Goal: Find specific page/section: Find specific page/section

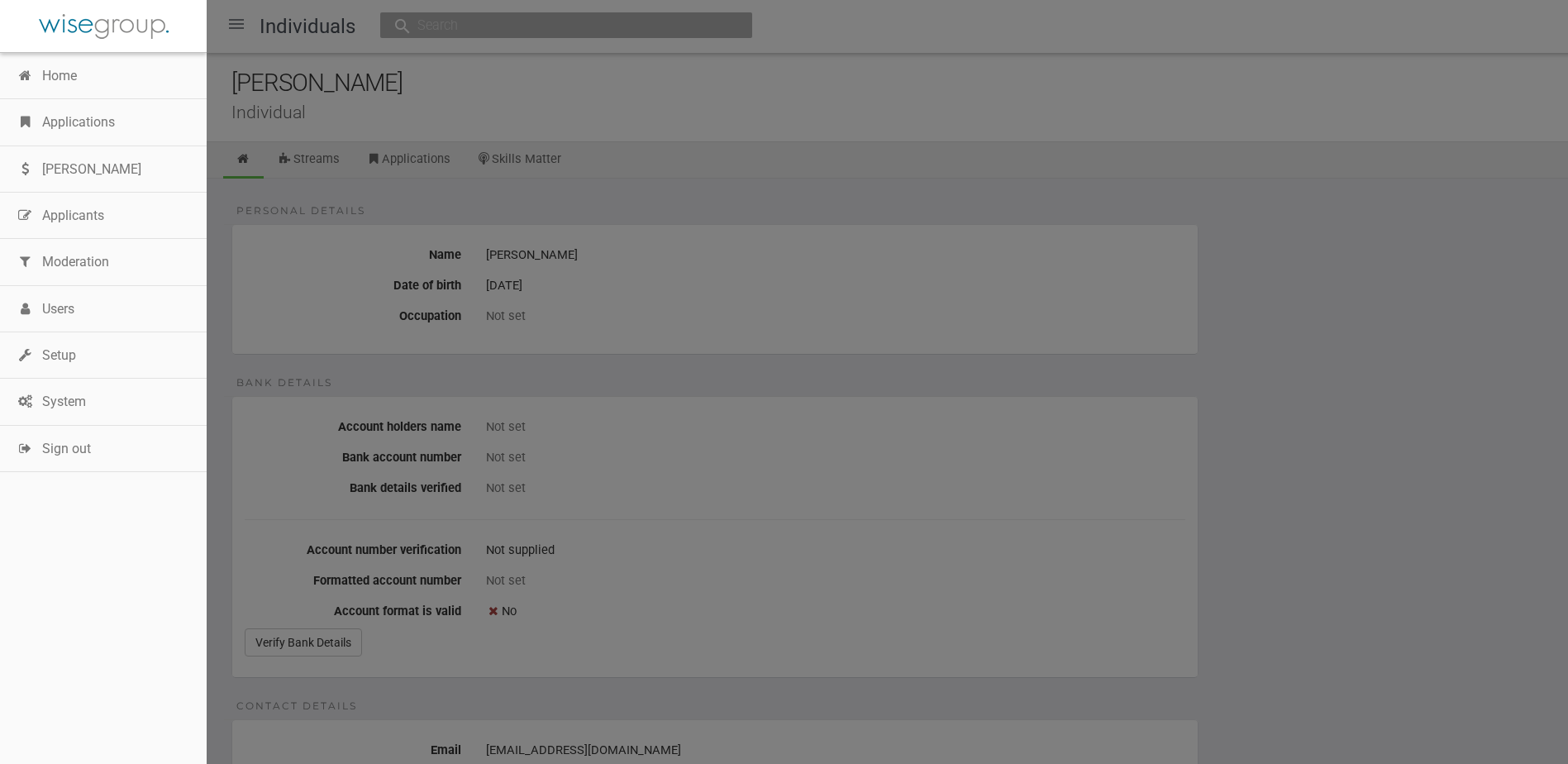
scroll to position [49, 0]
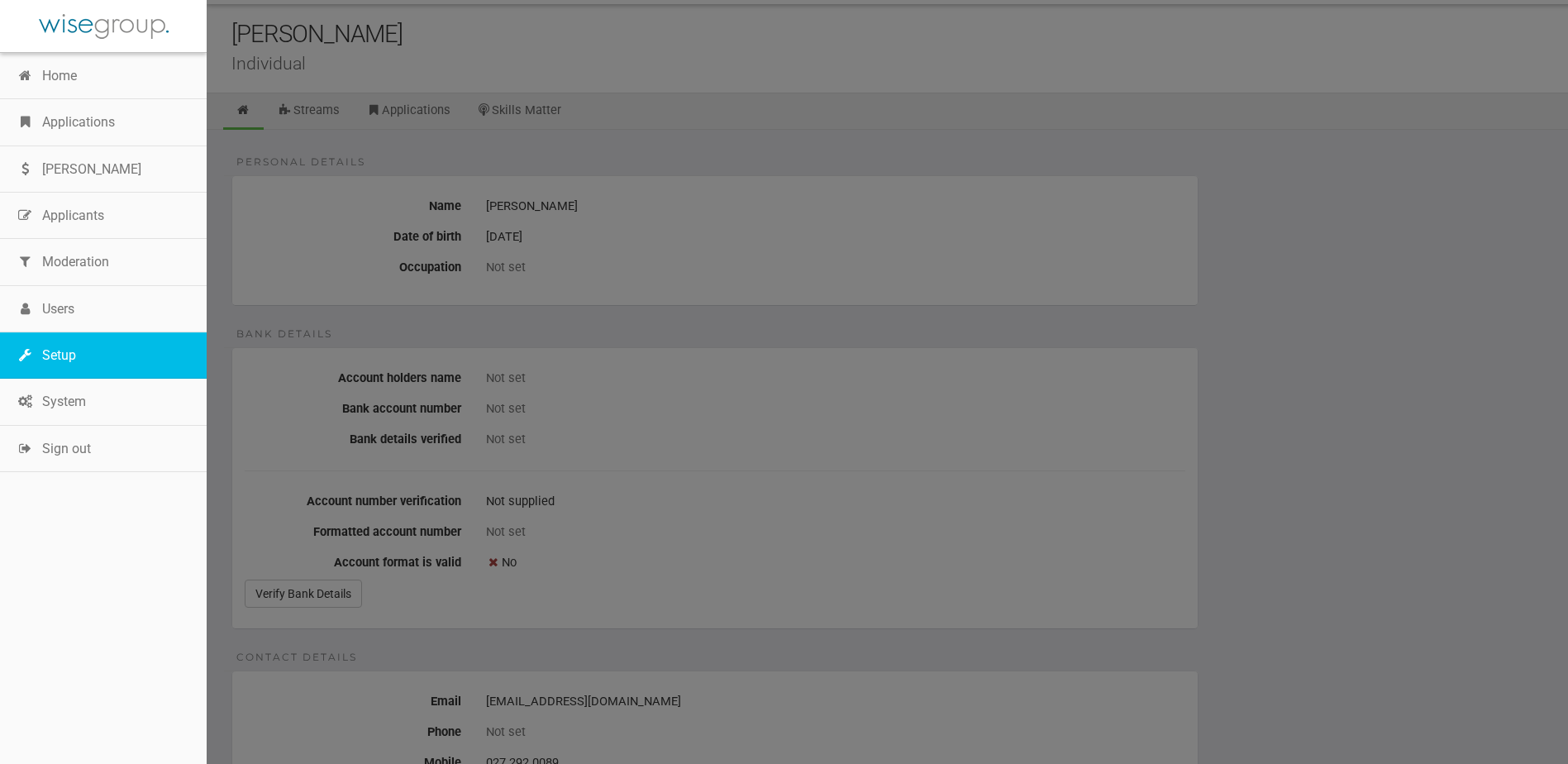
click at [84, 358] on link "Setup" at bounding box center [103, 356] width 207 height 47
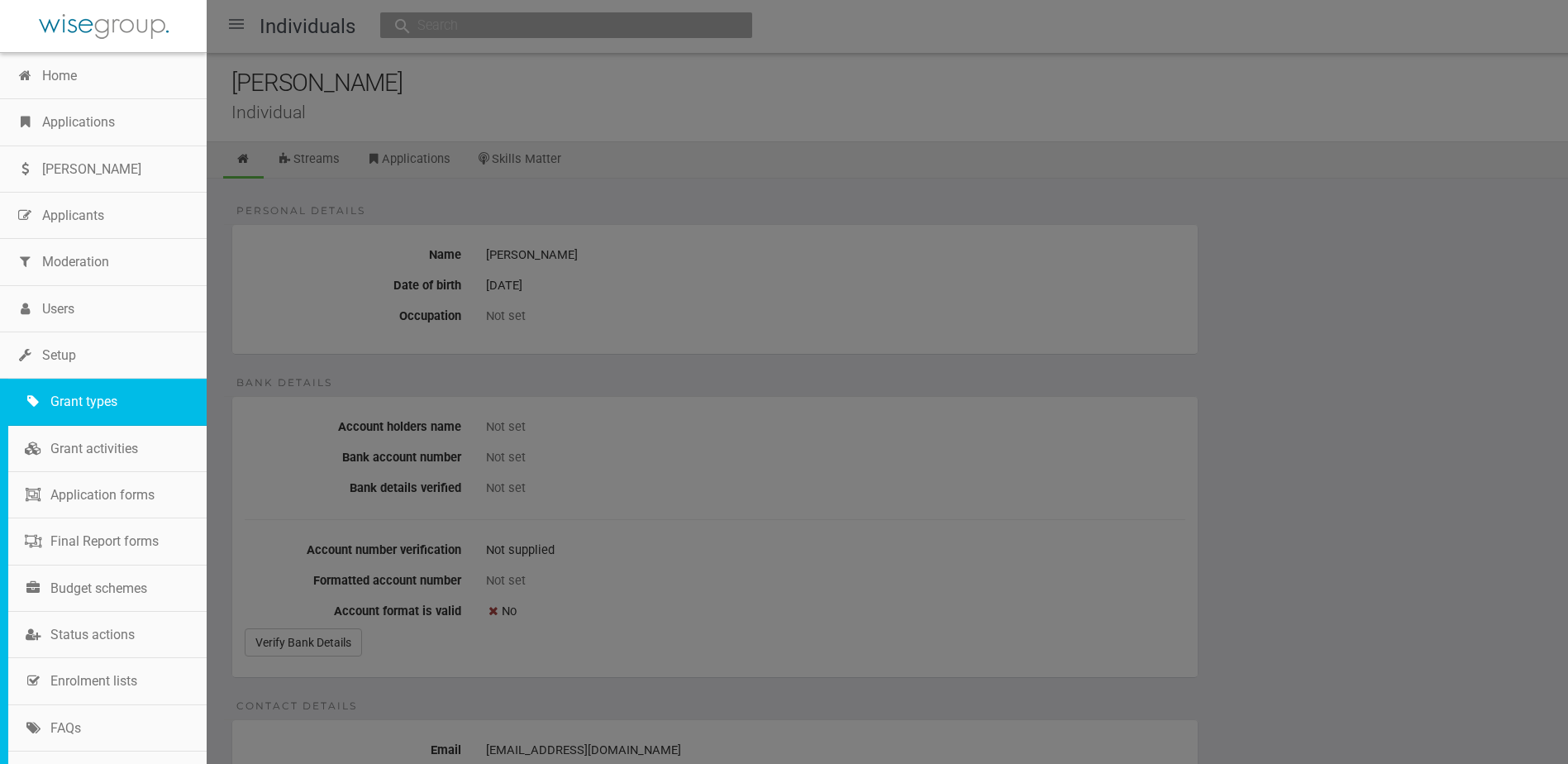
click at [85, 404] on link "Grant types" at bounding box center [107, 402] width 199 height 47
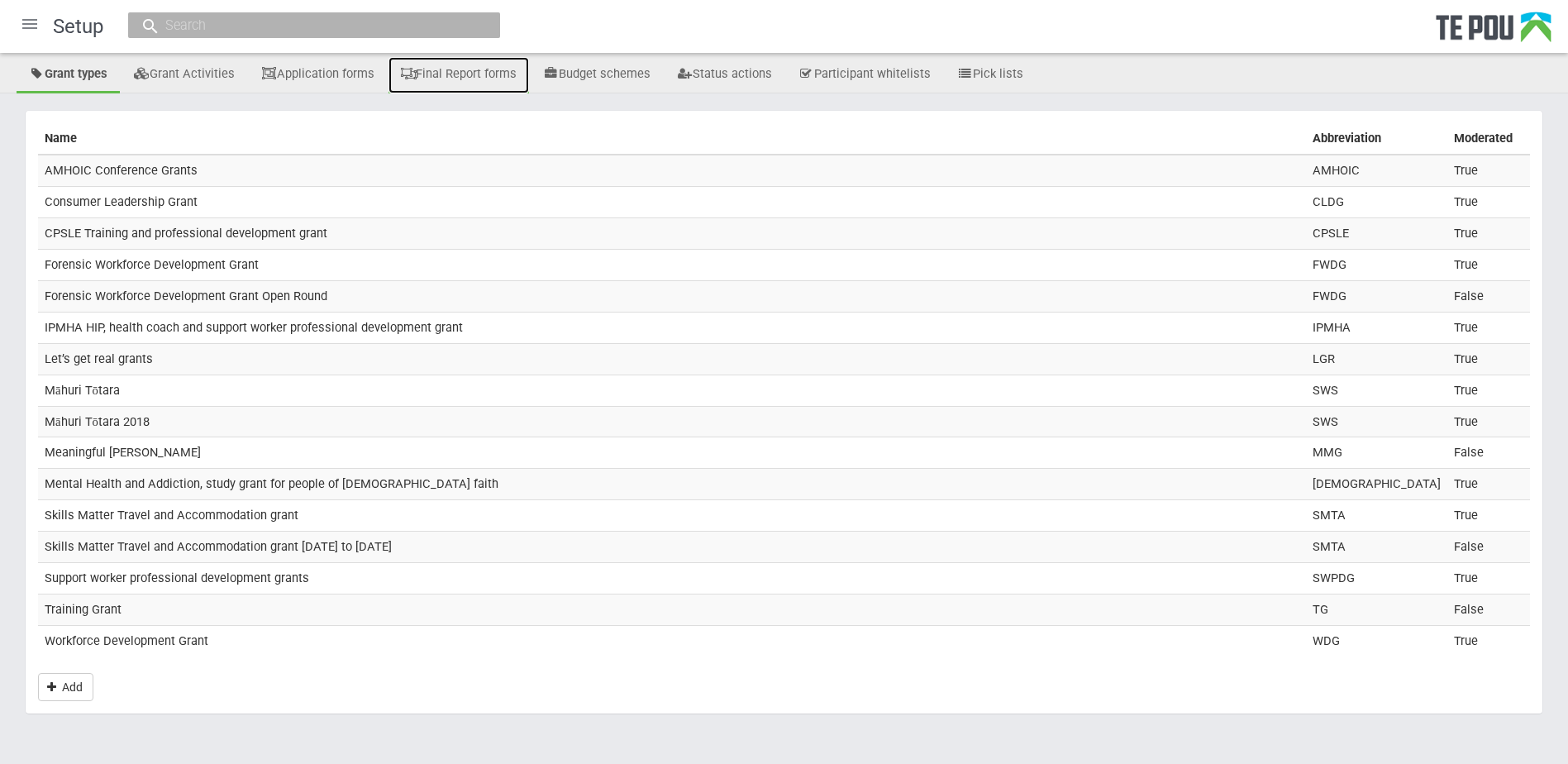
click at [490, 74] on link "Final Report forms" at bounding box center [459, 75] width 141 height 36
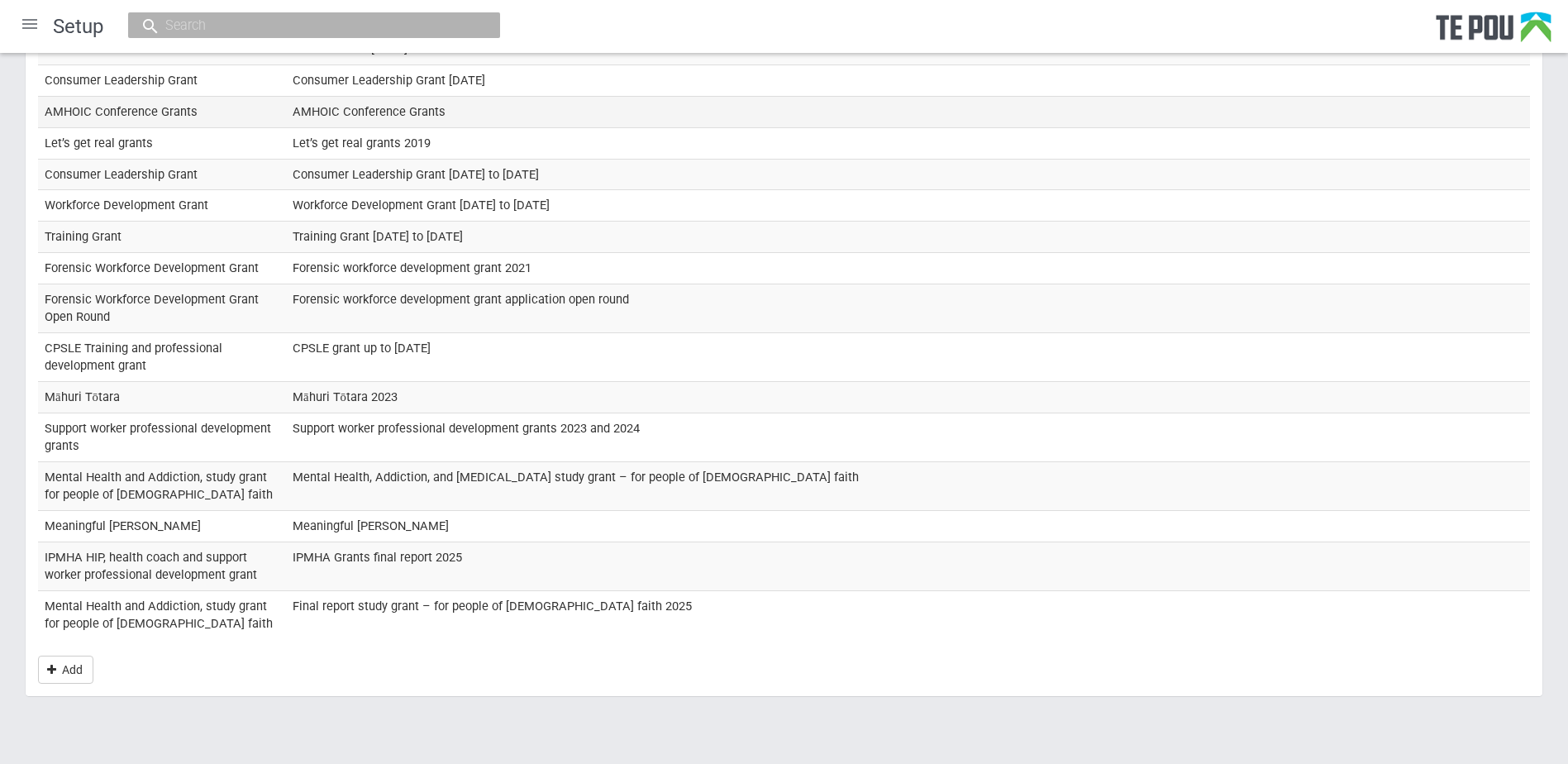
scroll to position [248, 0]
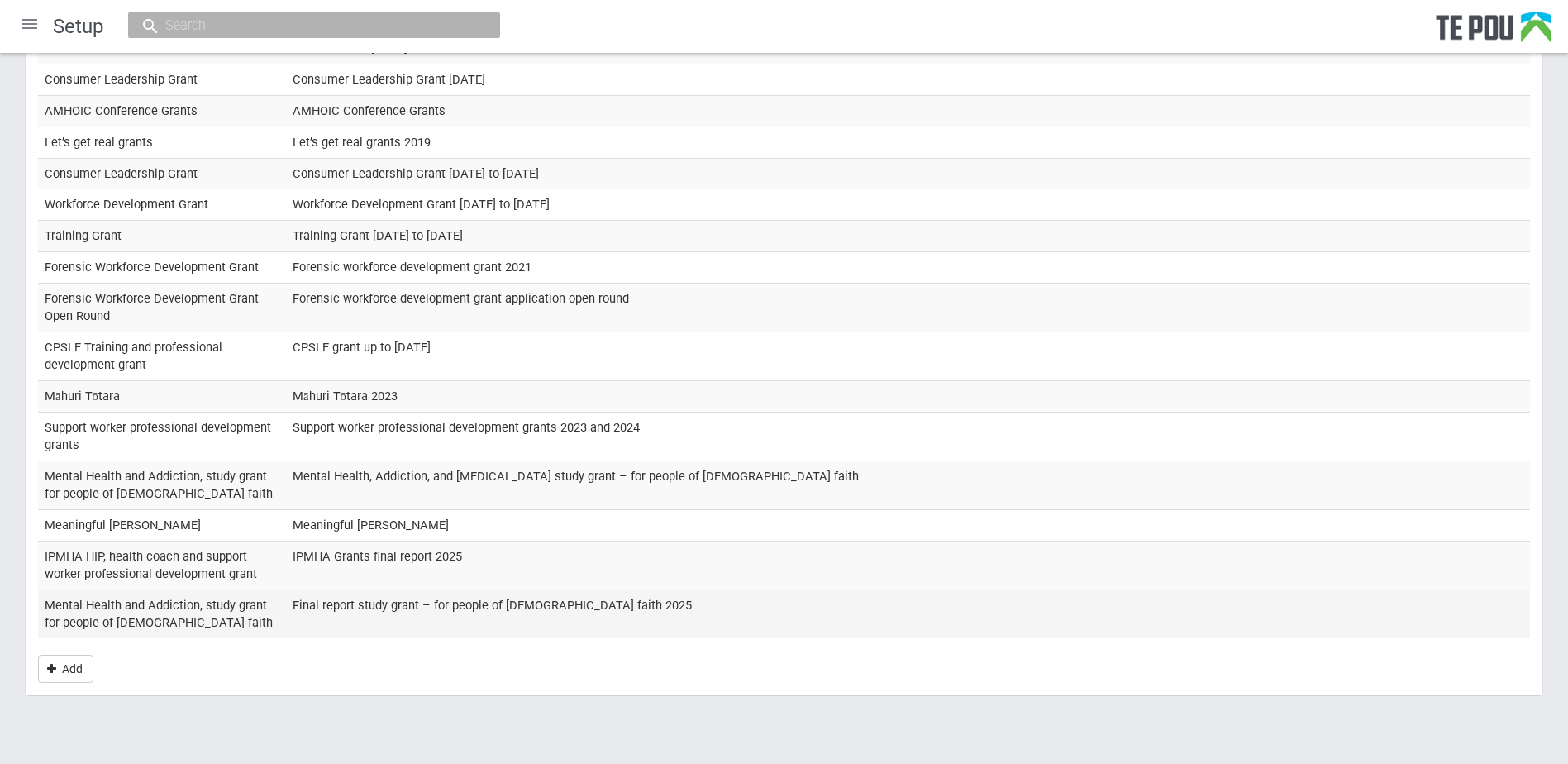
click at [480, 596] on td "Final report study grant – for people of [DEMOGRAPHIC_DATA] faith 2025" at bounding box center [908, 613] width 1244 height 48
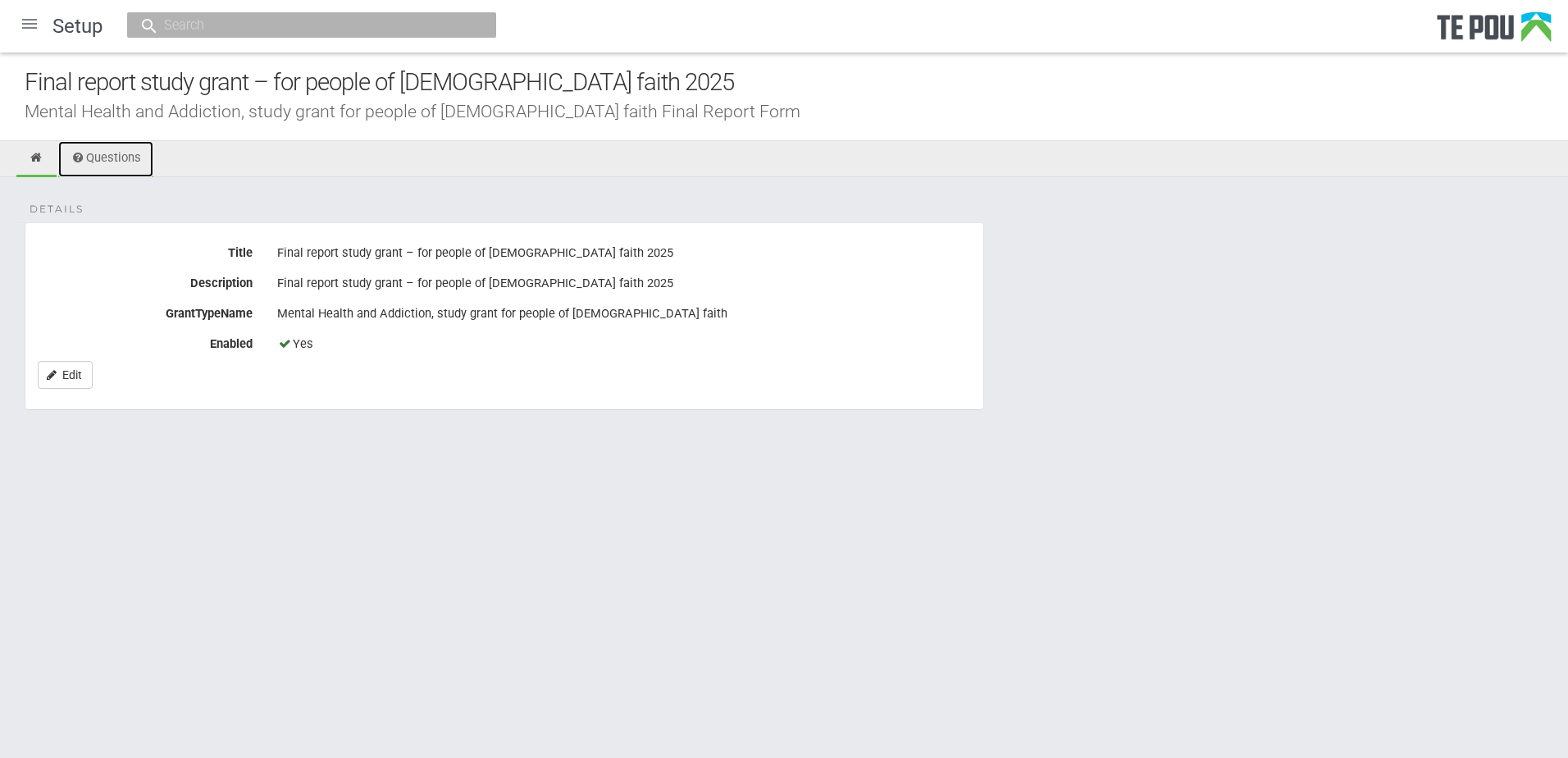
click at [115, 158] on link "Questions" at bounding box center [105, 159] width 95 height 36
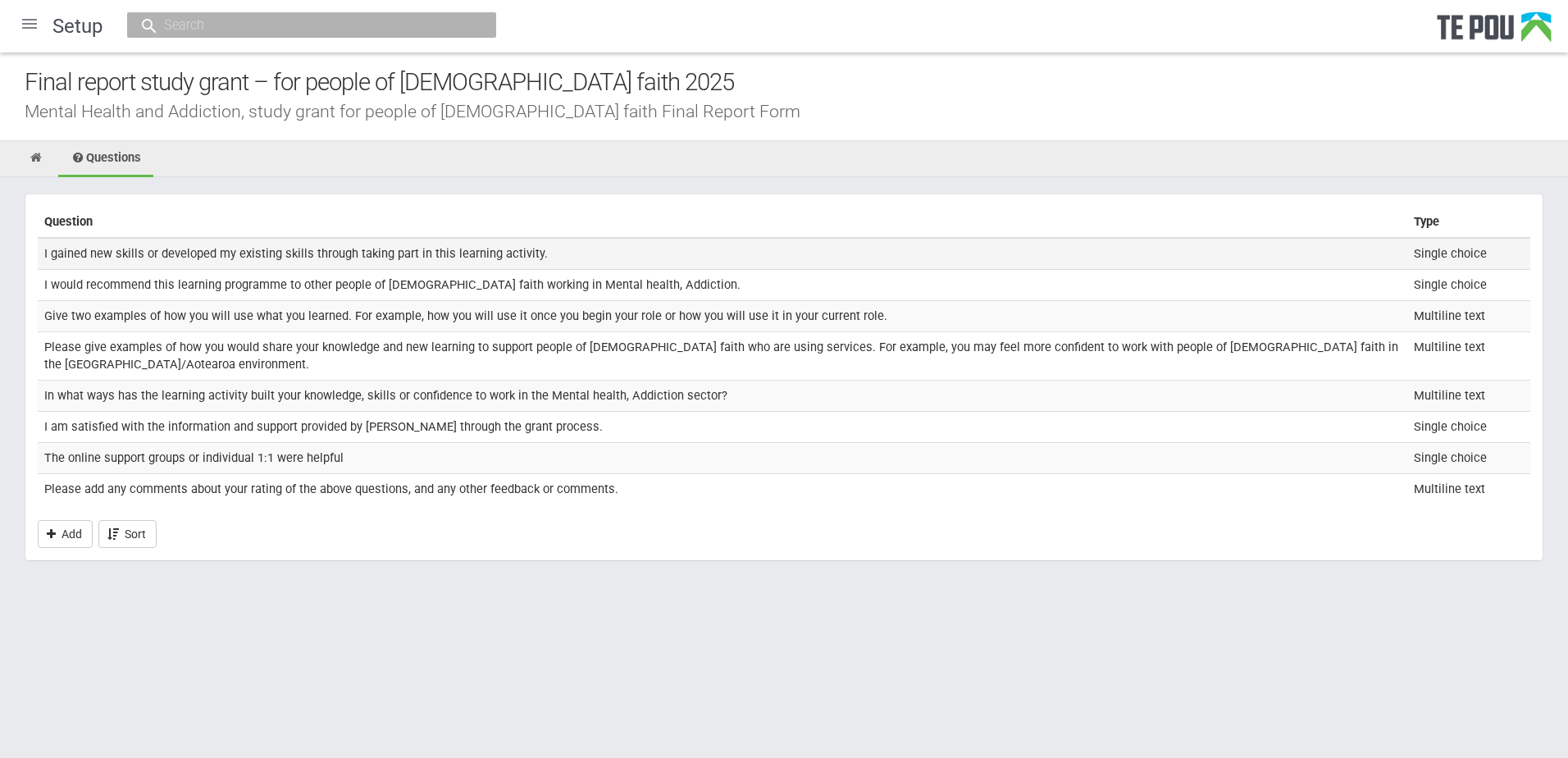
click at [1132, 260] on td "I gained new skills or developed my existing skills through taking part in this…" at bounding box center [722, 253] width 1370 height 31
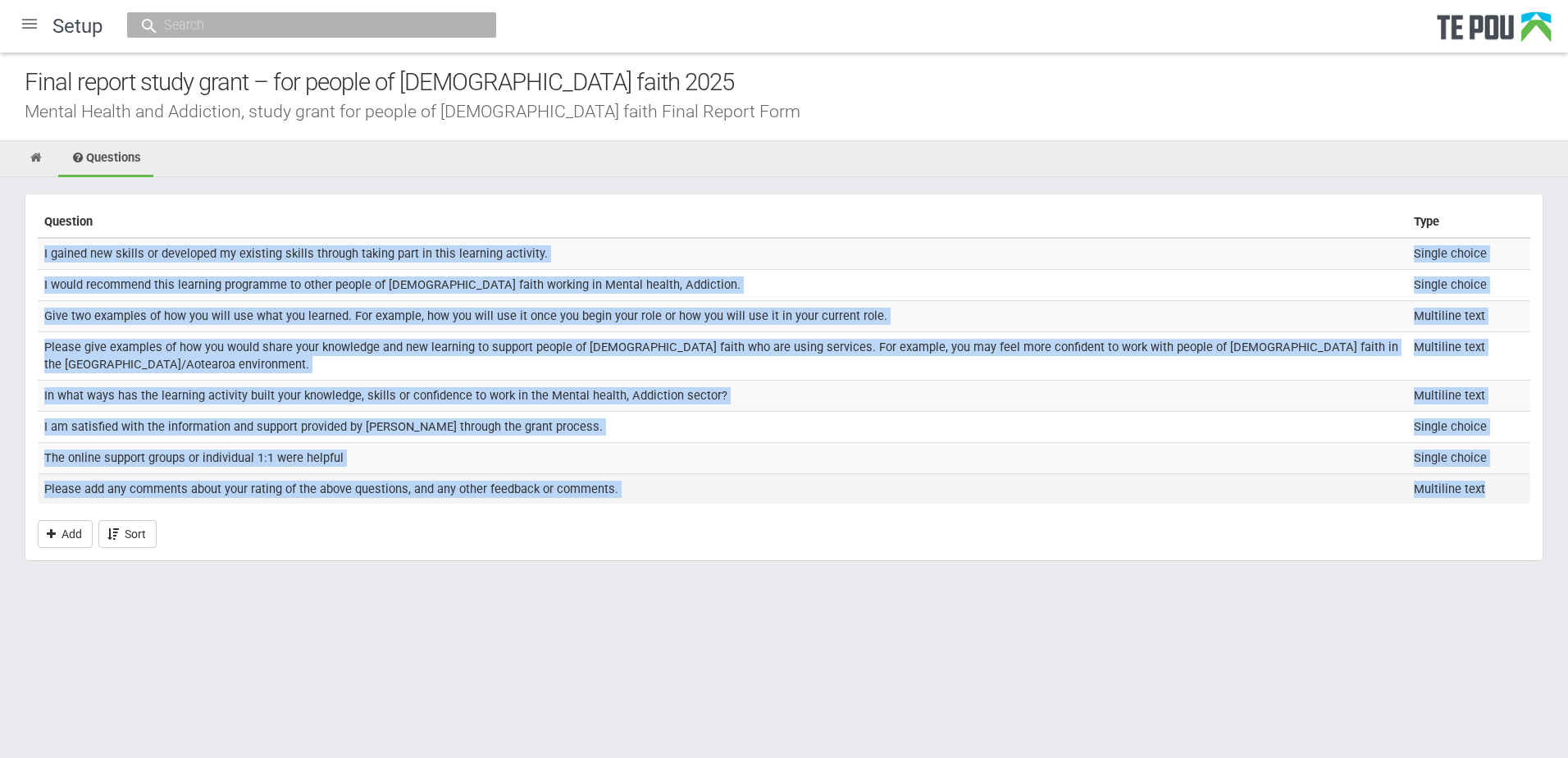
drag, startPoint x: 38, startPoint y: 244, endPoint x: 1491, endPoint y: 491, distance: 1473.8
click at [1491, 491] on tbody "I gained new skills or developed my existing skills through taking part in this…" at bounding box center [784, 371] width 1493 height 267
copy tbody "I gained new skills or developed my existing skills through taking part in this…"
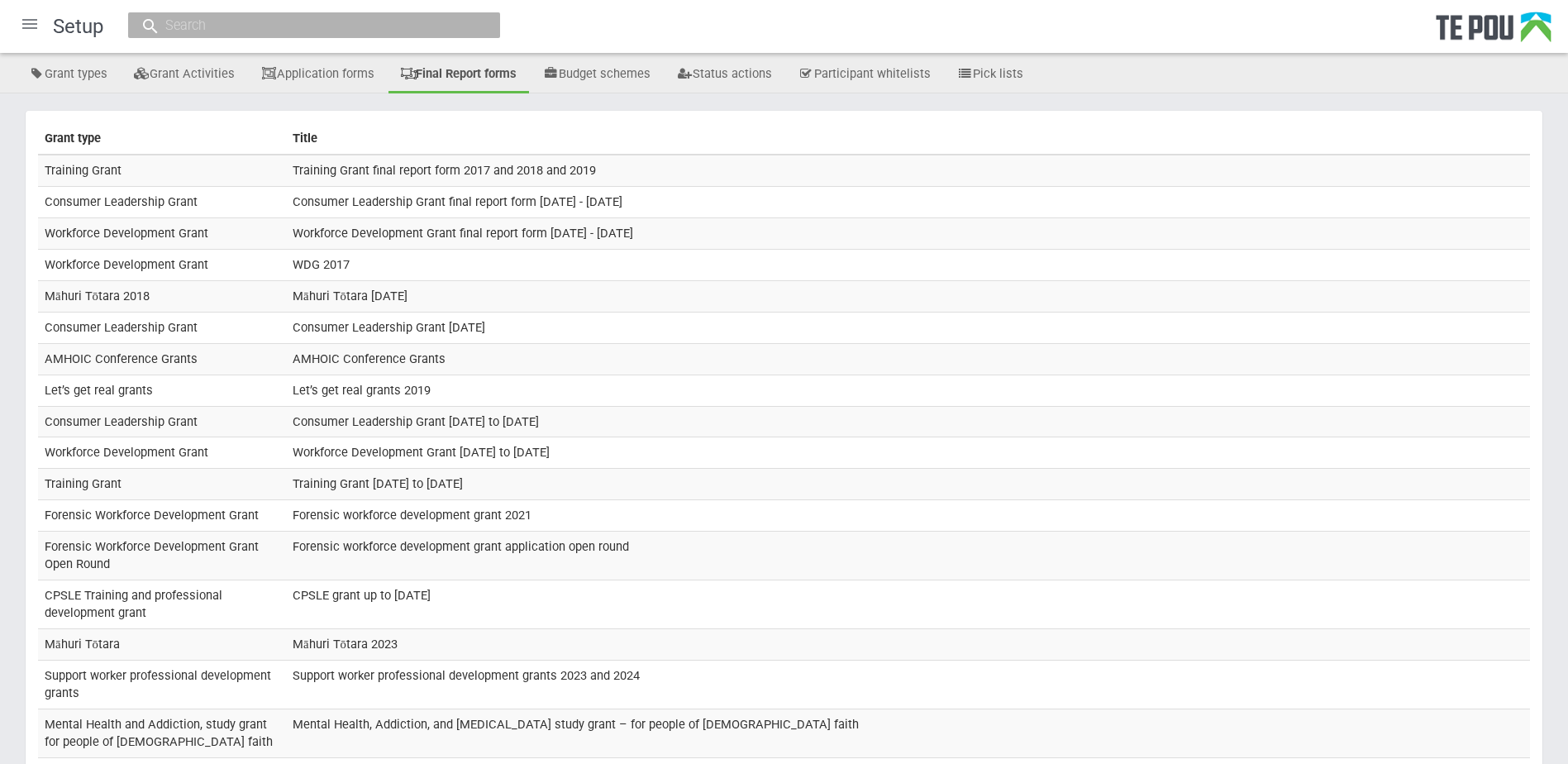
scroll to position [248, 0]
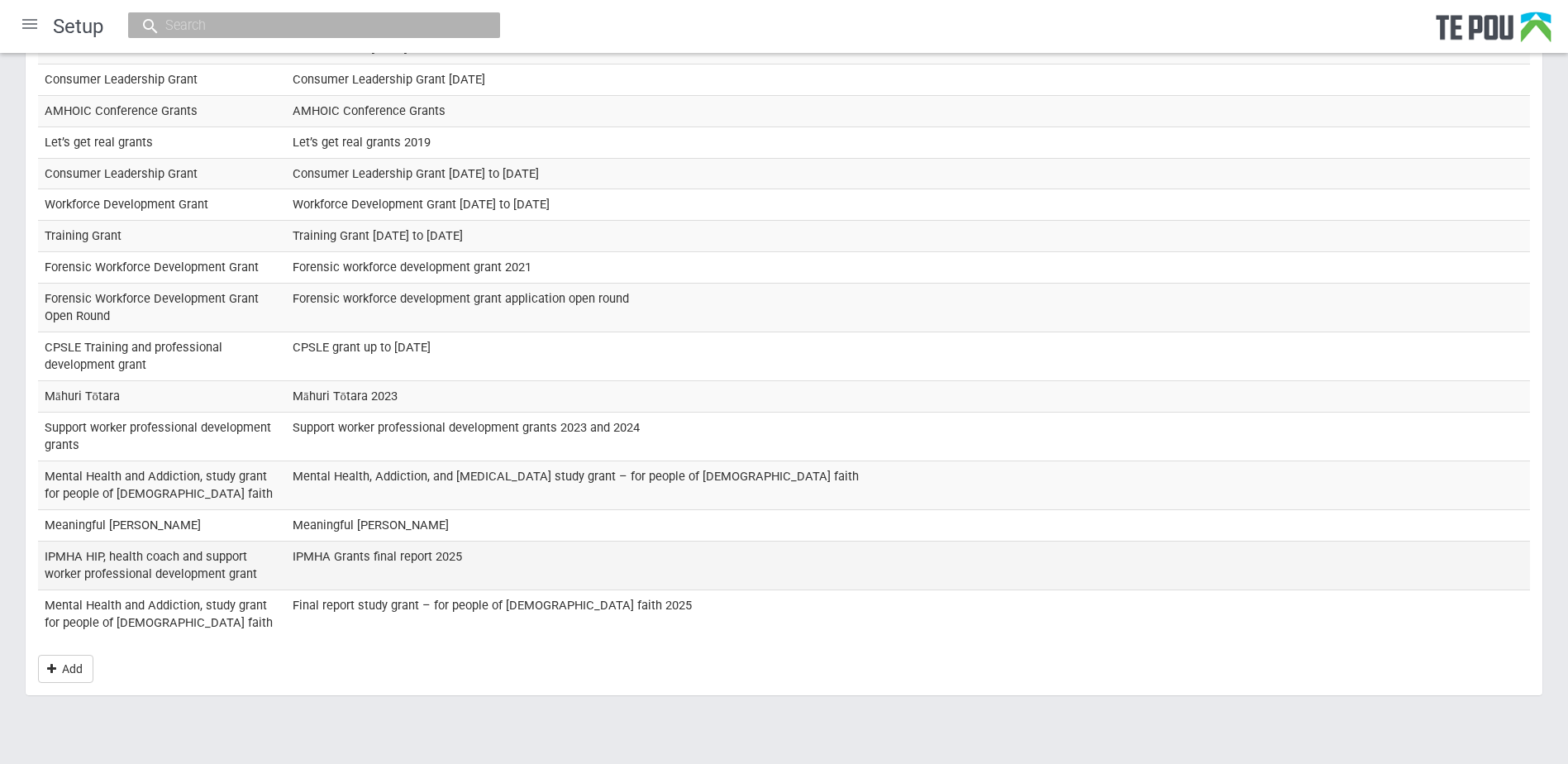
click at [192, 570] on td "IPMHA HIP, health coach and support worker professional development grant" at bounding box center [162, 565] width 249 height 49
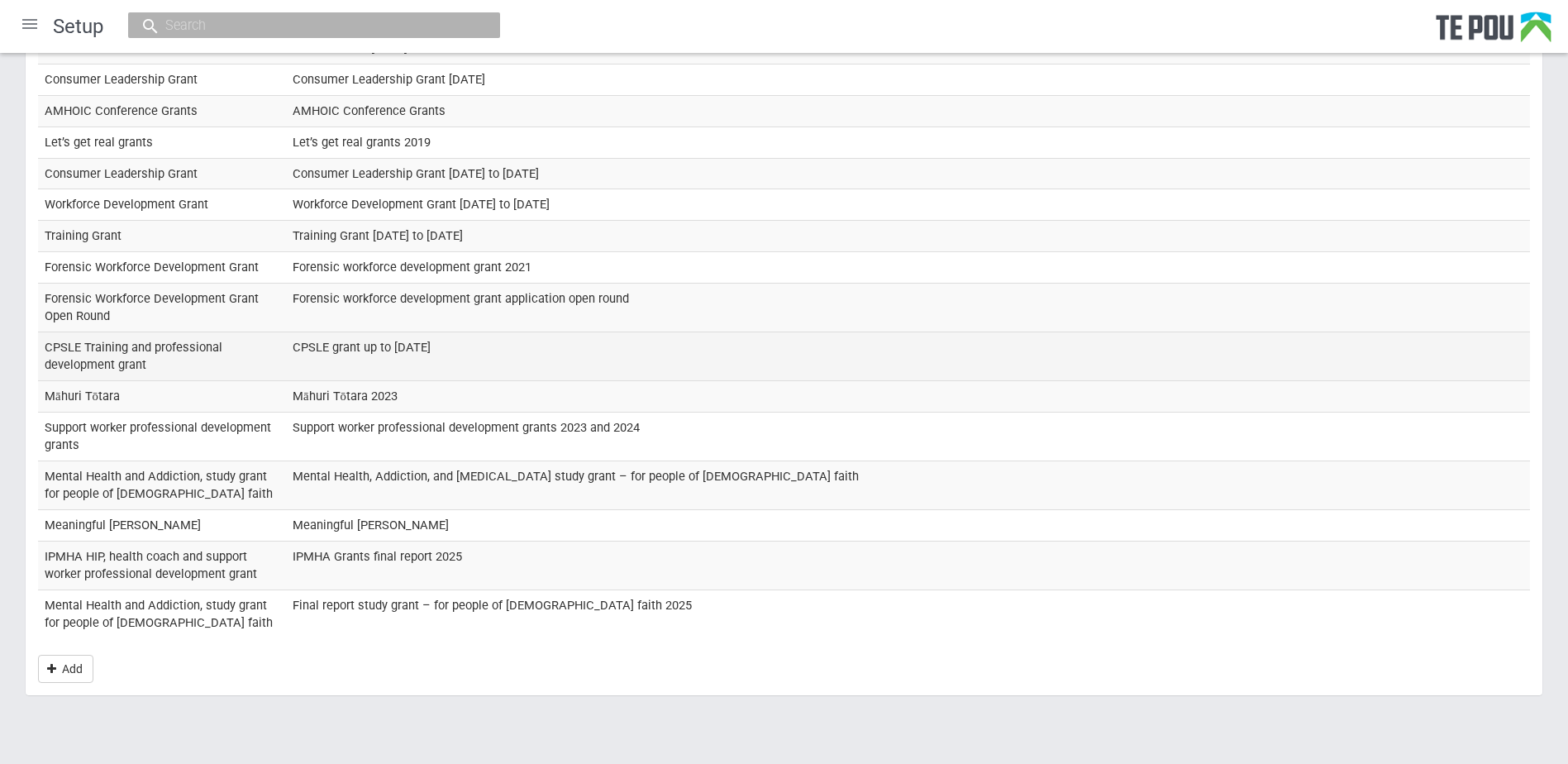
click at [220, 352] on td "CPSLE Training and professional development grant" at bounding box center [162, 357] width 249 height 49
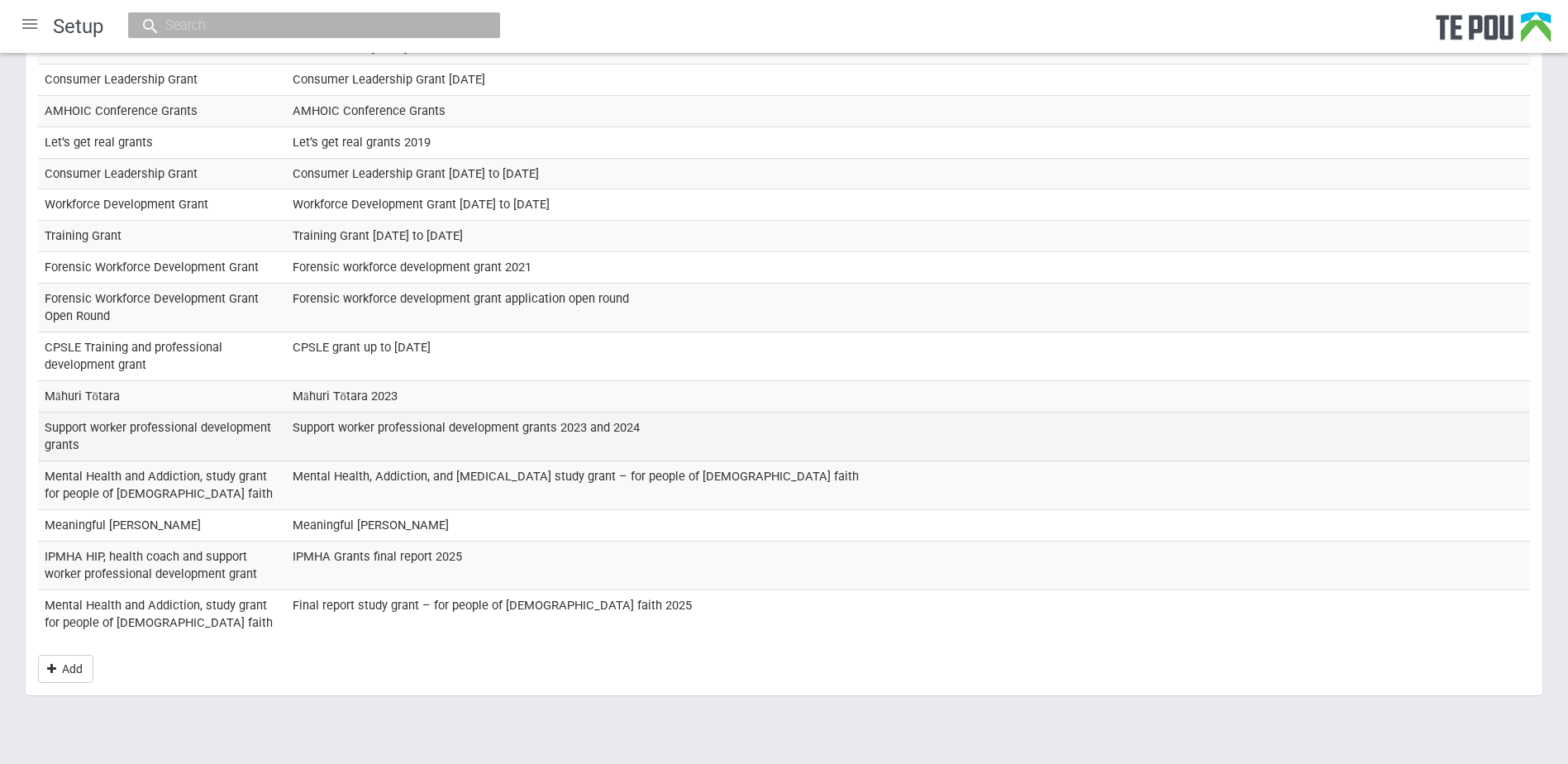
click at [276, 428] on td "Support worker professional development grants" at bounding box center [162, 437] width 249 height 49
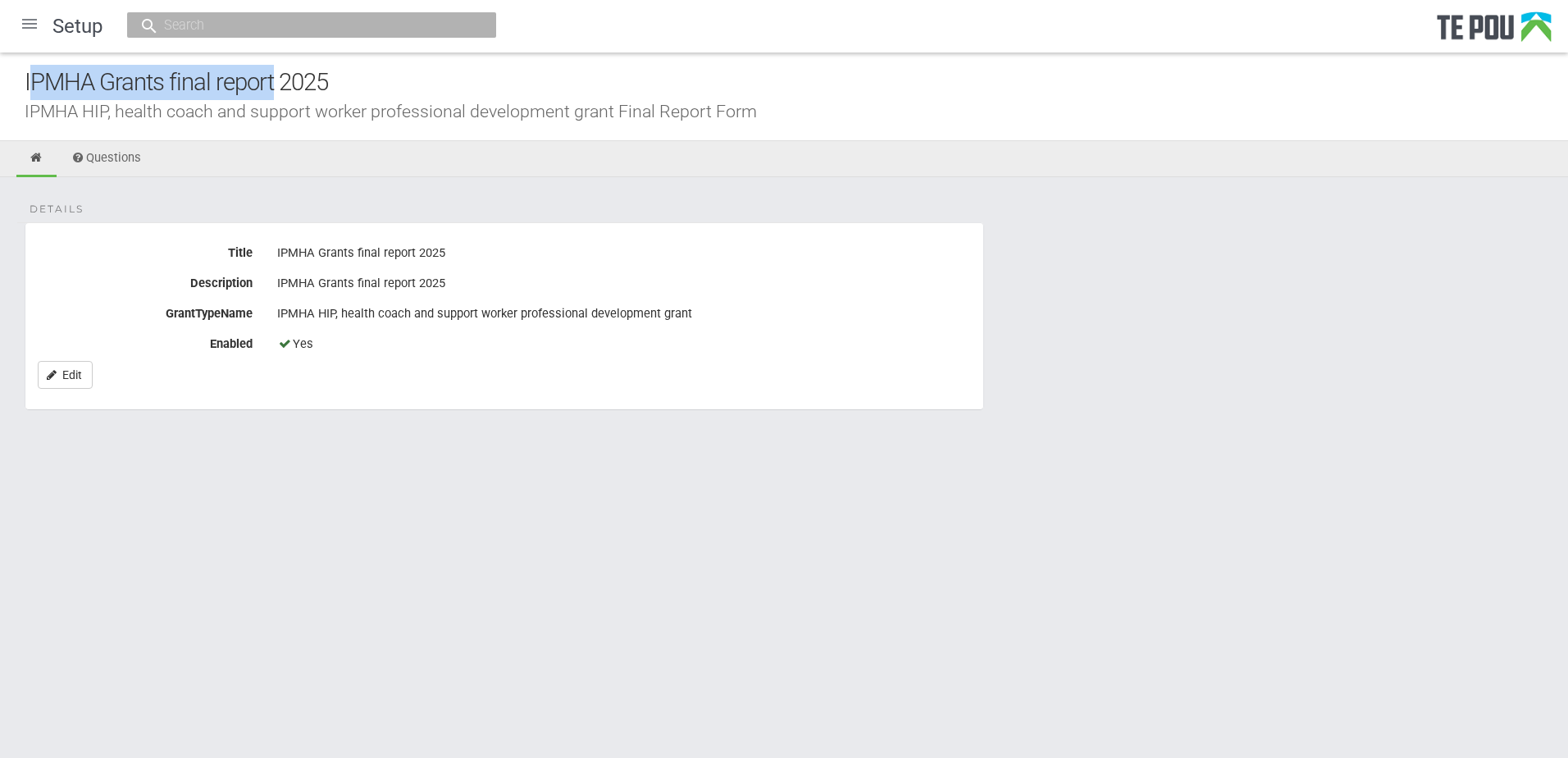
drag, startPoint x: 273, startPoint y: 82, endPoint x: 32, endPoint y: 78, distance: 241.0
click at [32, 78] on div "IPMHA Grants final report 2025" at bounding box center [796, 82] width 1544 height 35
drag, startPoint x: 32, startPoint y: 78, endPoint x: 94, endPoint y: 84, distance: 62.3
click at [92, 84] on div "IPMHA Grants final report 2025" at bounding box center [796, 82] width 1544 height 35
drag, startPoint x: 162, startPoint y: 80, endPoint x: 10, endPoint y: 73, distance: 152.2
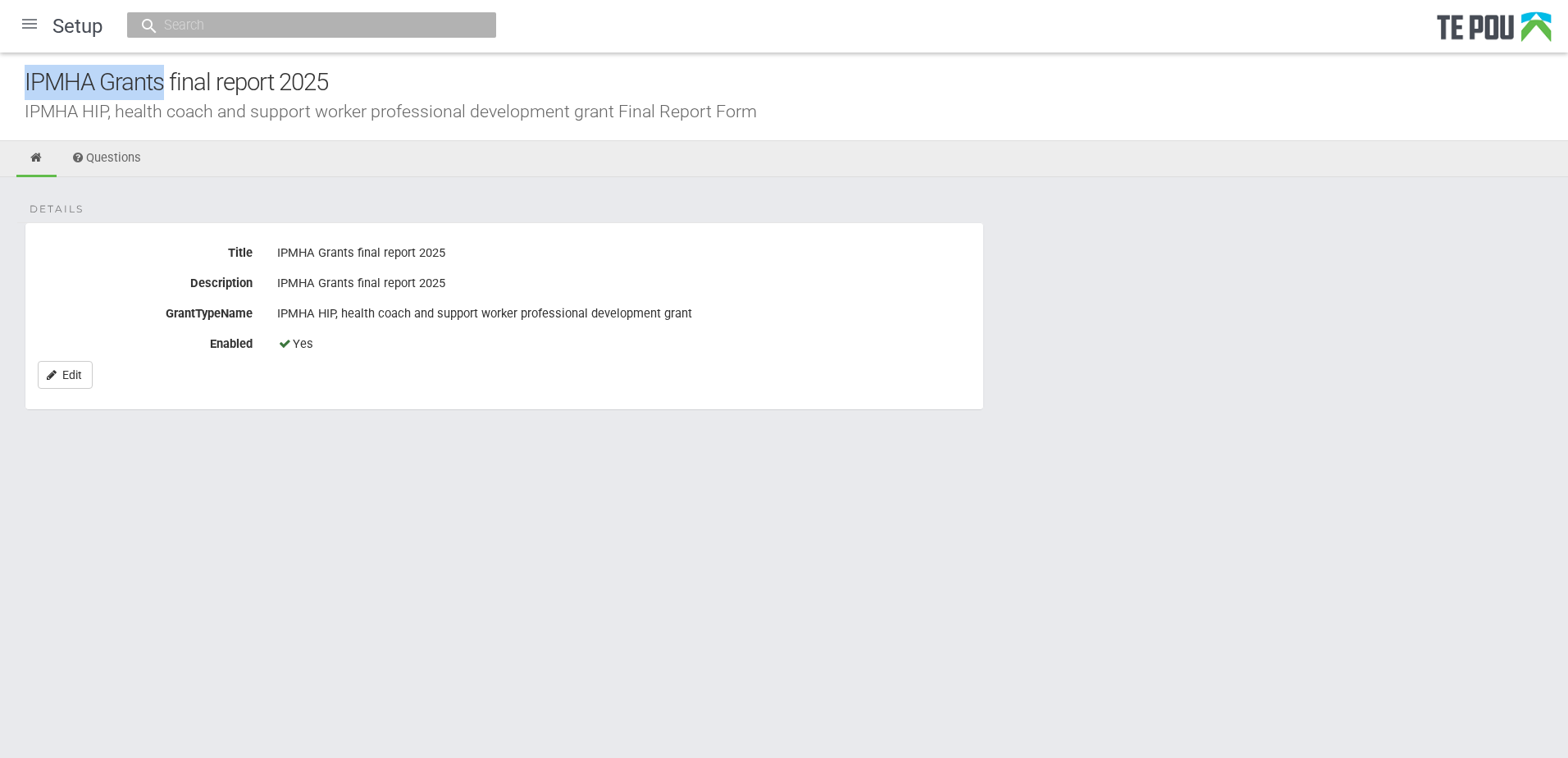
click at [10, 73] on div "IPMHA Grants final report 2025 IPMHA HIP, health coach and support worker profe…" at bounding box center [784, 97] width 1568 height 89
copy div "IPMHA Grants"
click at [126, 152] on link "Questions" at bounding box center [105, 159] width 95 height 36
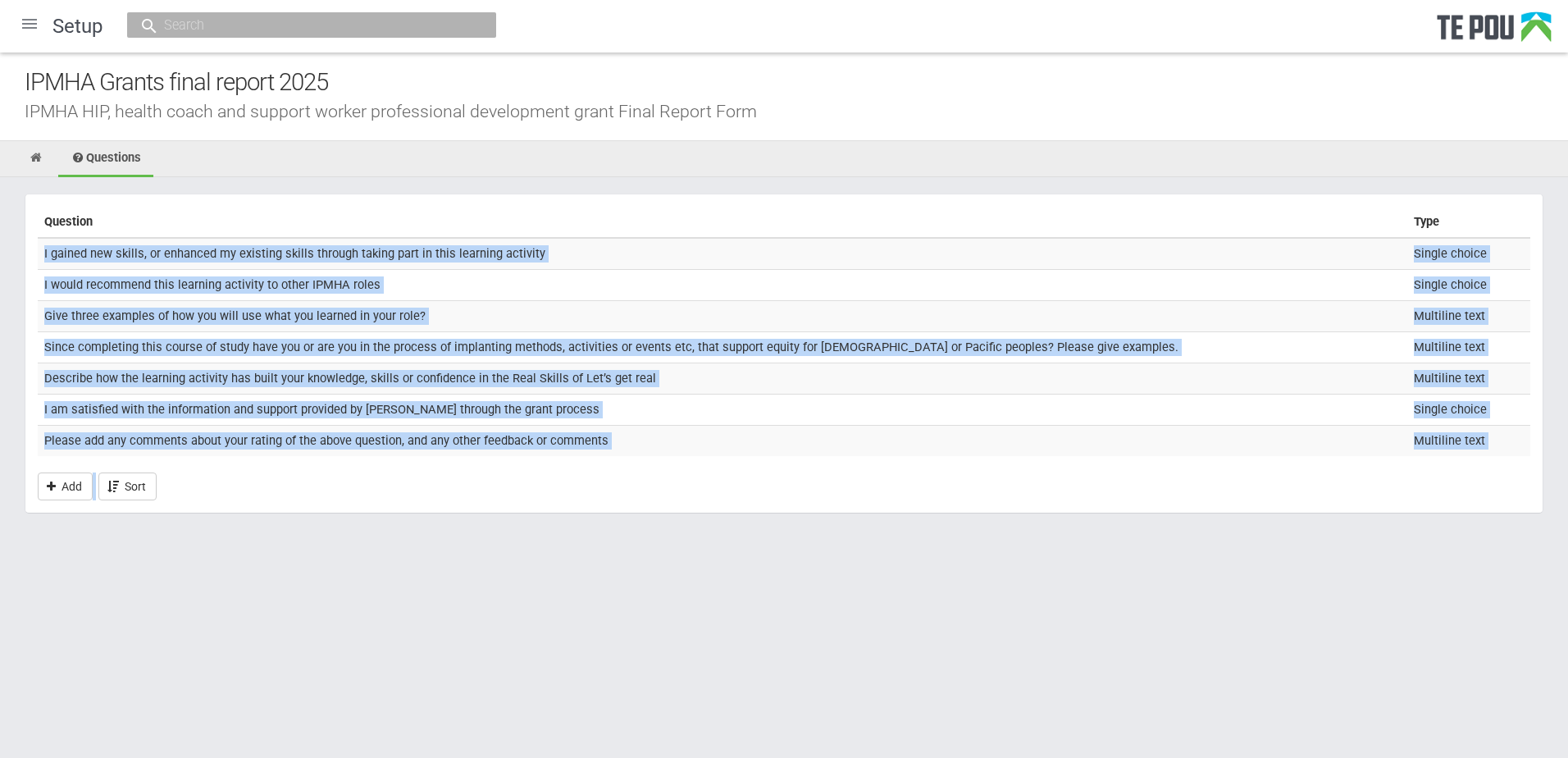
drag, startPoint x: 120, startPoint y: 277, endPoint x: 655, endPoint y: 456, distance: 564.2
click at [655, 456] on section "Question Type I gained new skills, or enhanced my existing skills through takin…" at bounding box center [783, 353] width 1519 height 320
copy section "I gained new skills, or enhanced my existing skills through taking part in this…"
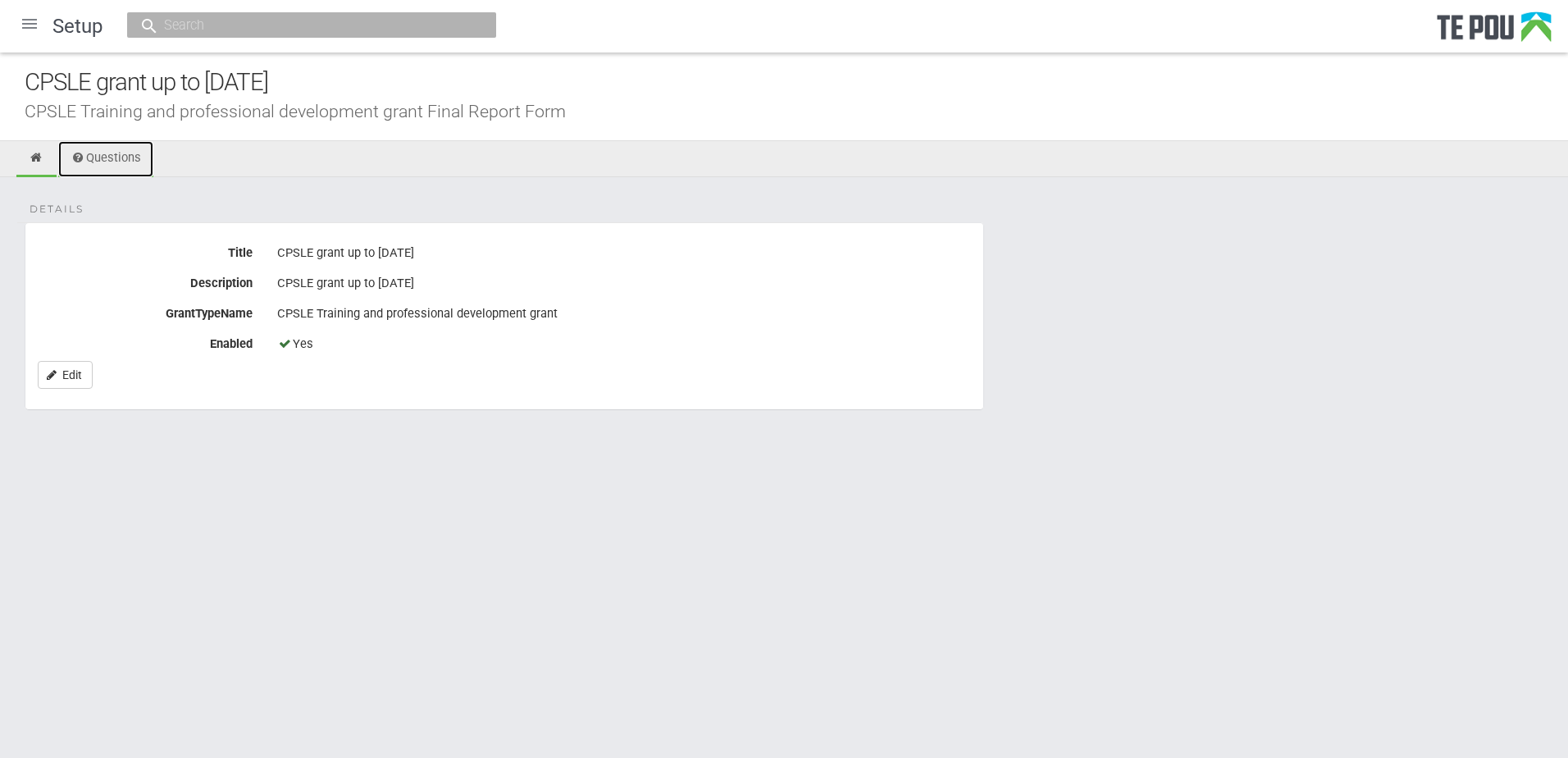
click at [98, 162] on link "Questions" at bounding box center [105, 159] width 95 height 36
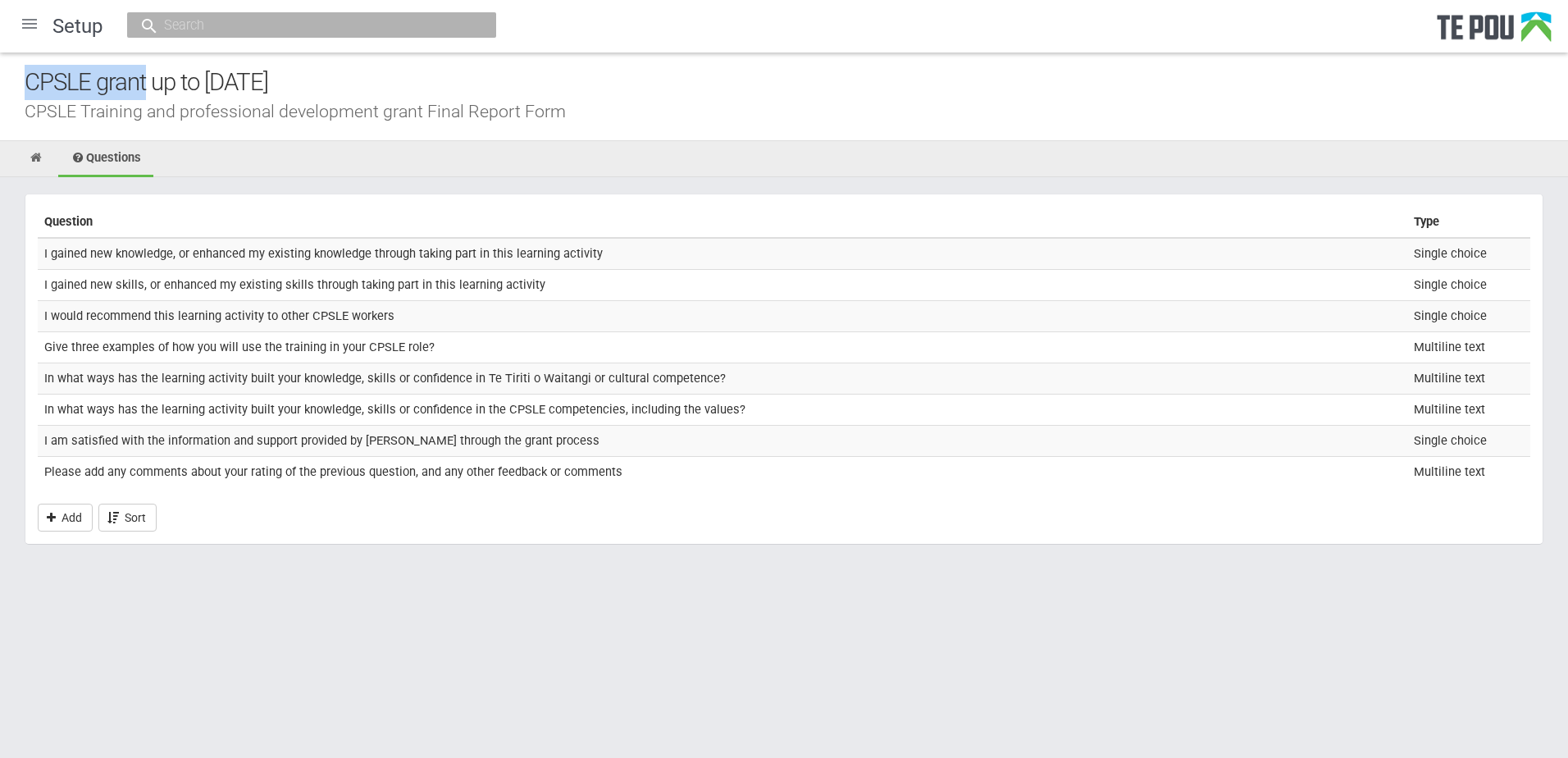
drag, startPoint x: 146, startPoint y: 84, endPoint x: 27, endPoint y: 78, distance: 119.2
click at [27, 78] on div "CPSLE grant up to Oct 2024" at bounding box center [796, 82] width 1544 height 35
copy div "CPSLE grant"
click at [41, 242] on td "I gained new knowledge, or enhanced my existing knowledge through taking part i…" at bounding box center [722, 253] width 1370 height 31
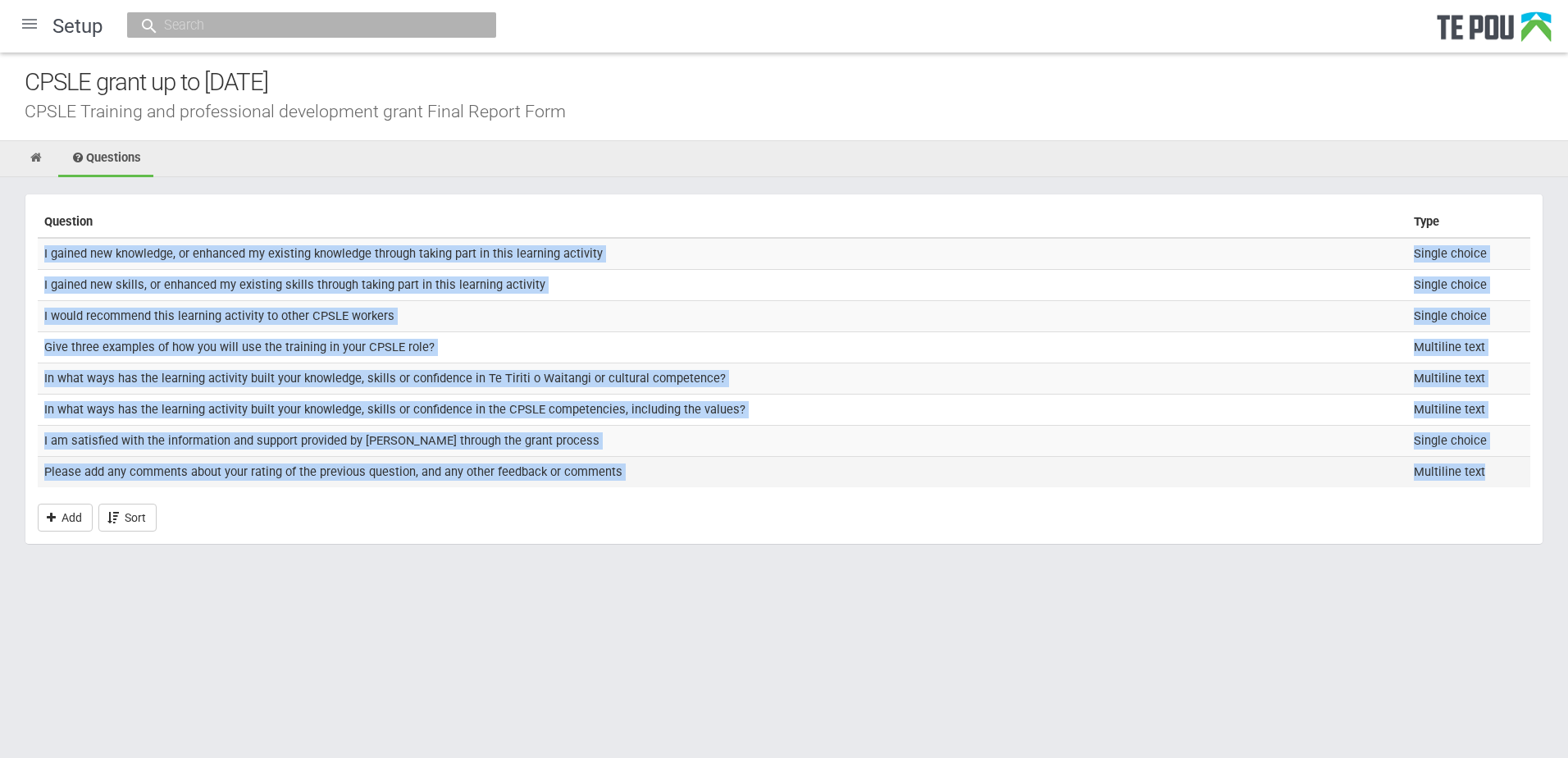
drag, startPoint x: 66, startPoint y: 260, endPoint x: 1498, endPoint y: 481, distance: 1449.0
click at [1498, 481] on tbody "I gained new knowledge, or enhanced my existing knowledge through taking part i…" at bounding box center [784, 363] width 1493 height 249
copy tbody "I gained new knowledge, or enhanced my existing knowledge through taking part i…"
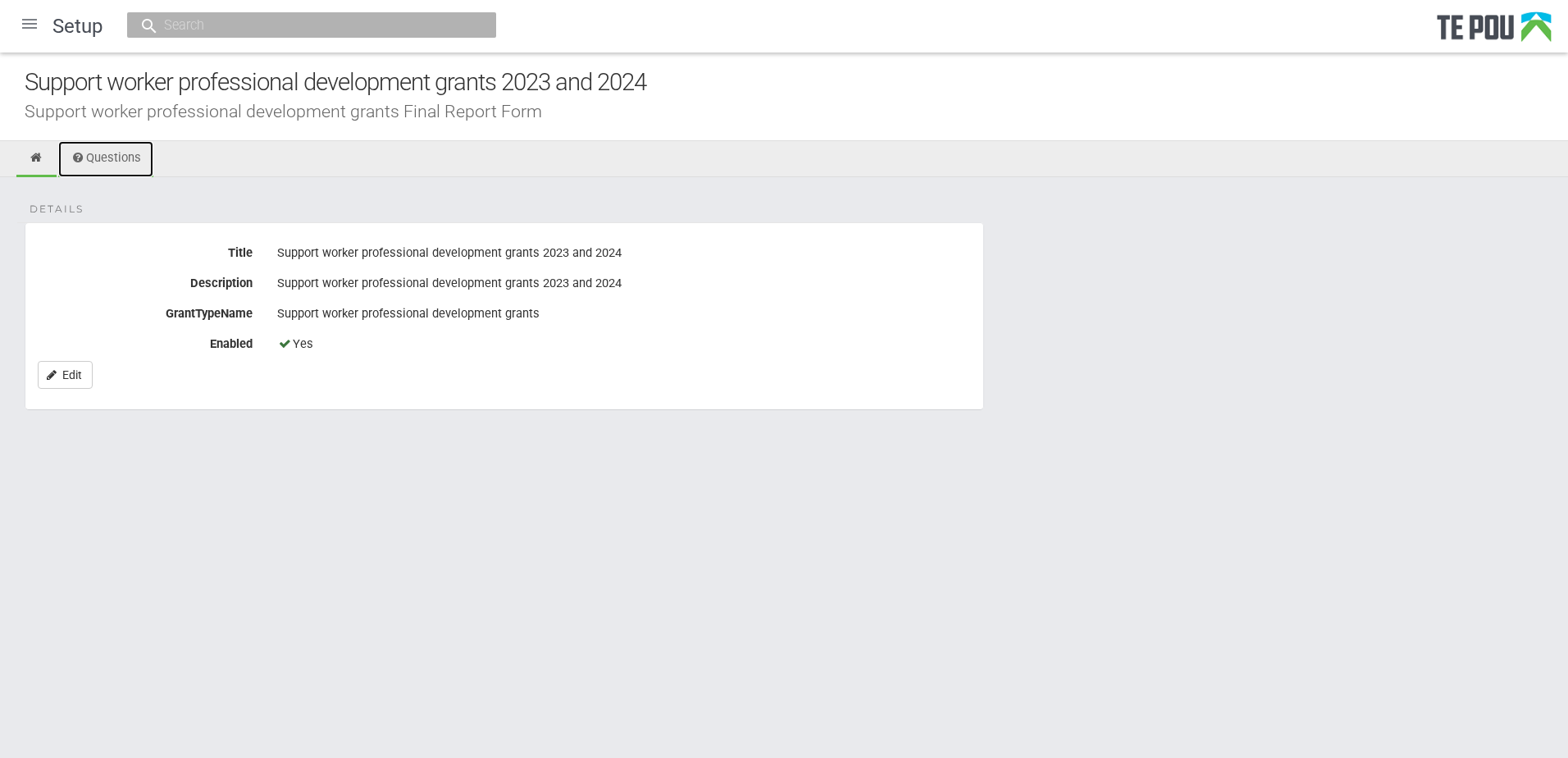
click at [110, 156] on link "Questions" at bounding box center [105, 159] width 95 height 36
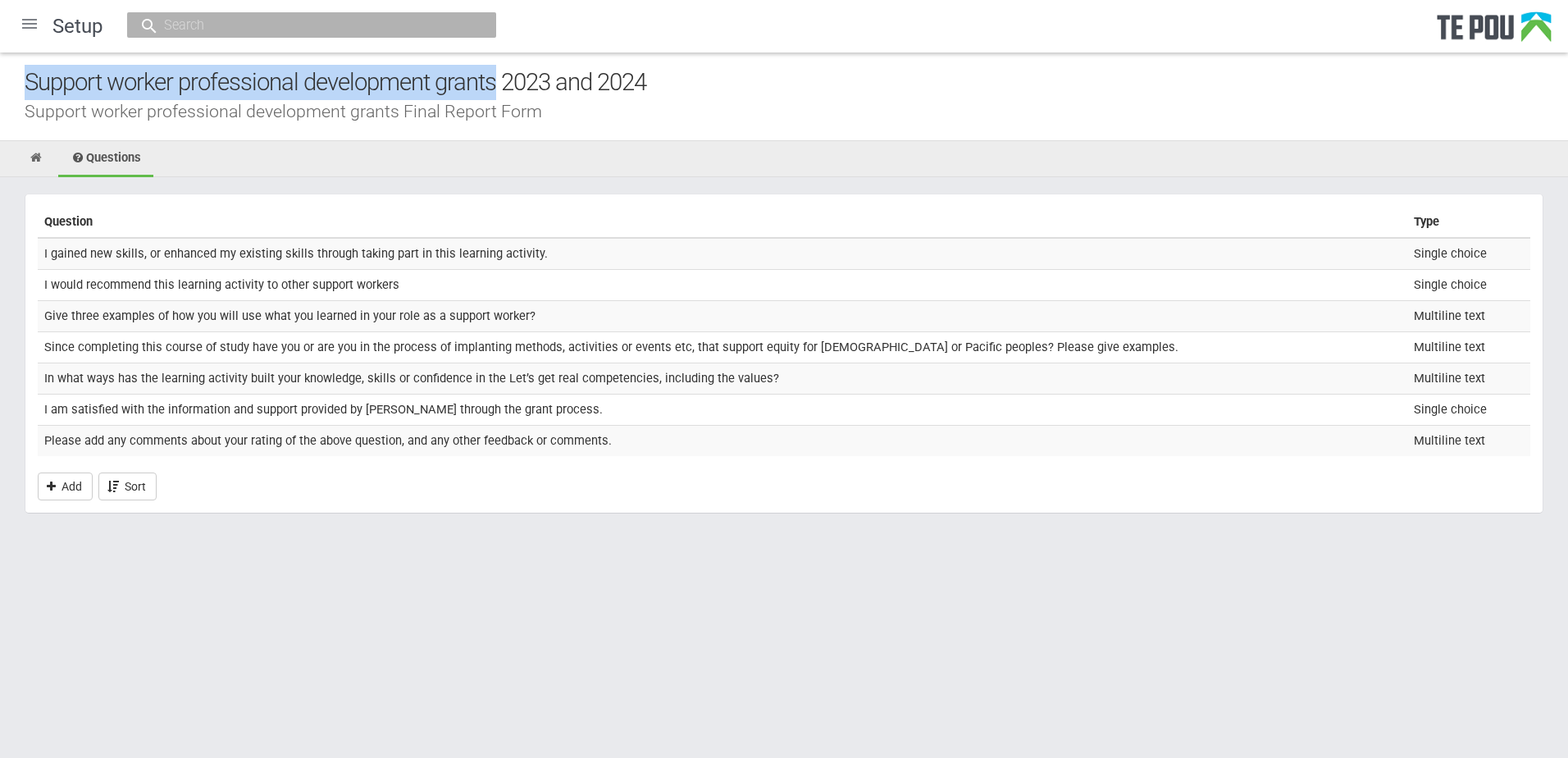
drag, startPoint x: 22, startPoint y: 80, endPoint x: 498, endPoint y: 84, distance: 476.0
click at [498, 84] on div "Support worker professional development grants 2023 and 2024 Support worker pro…" at bounding box center [784, 97] width 1568 height 89
copy div "Support worker professional development grants"
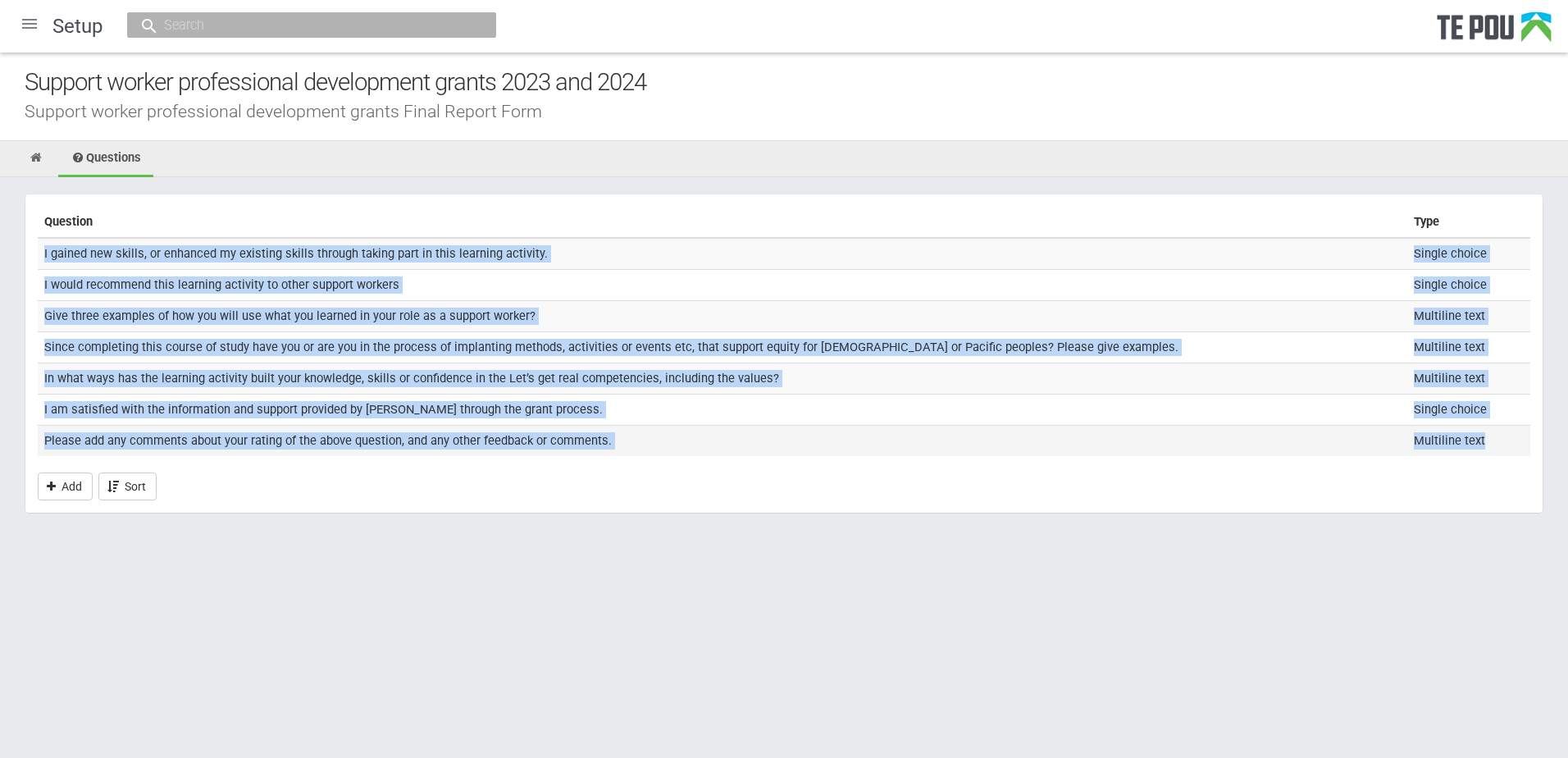
drag, startPoint x: 38, startPoint y: 242, endPoint x: 1501, endPoint y: 447, distance: 1477.3
click at [1501, 447] on tbody "I gained new skills, or enhanced my existing skills through taking part in this…" at bounding box center [784, 347] width 1493 height 219
copy tbody "I gained new skills, or enhanced my existing skills through taking part in this…"
click at [190, 387] on td "In what ways has the learning activity built your knowledge, skills or confiden…" at bounding box center [722, 378] width 1370 height 31
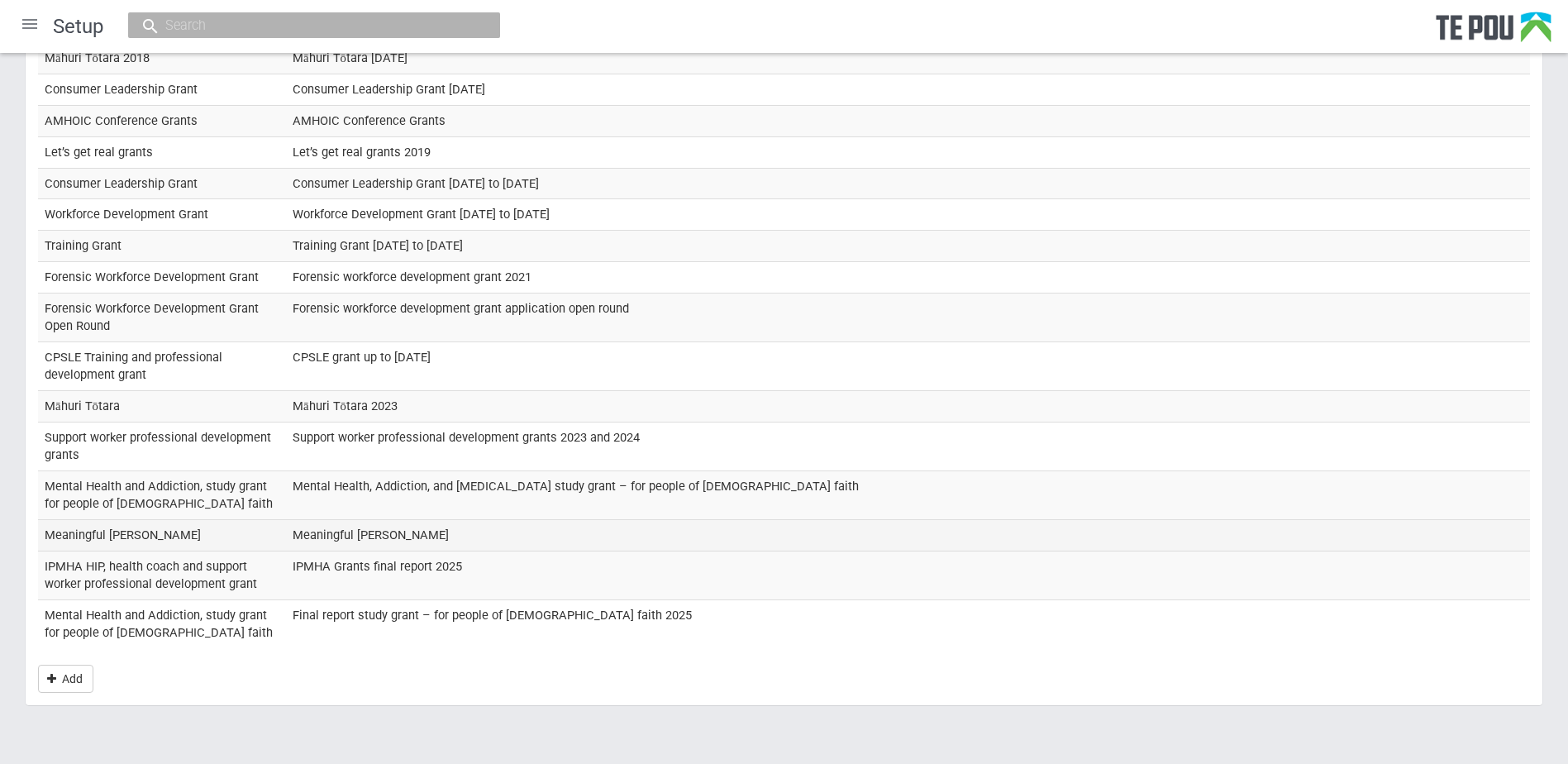
scroll to position [248, 0]
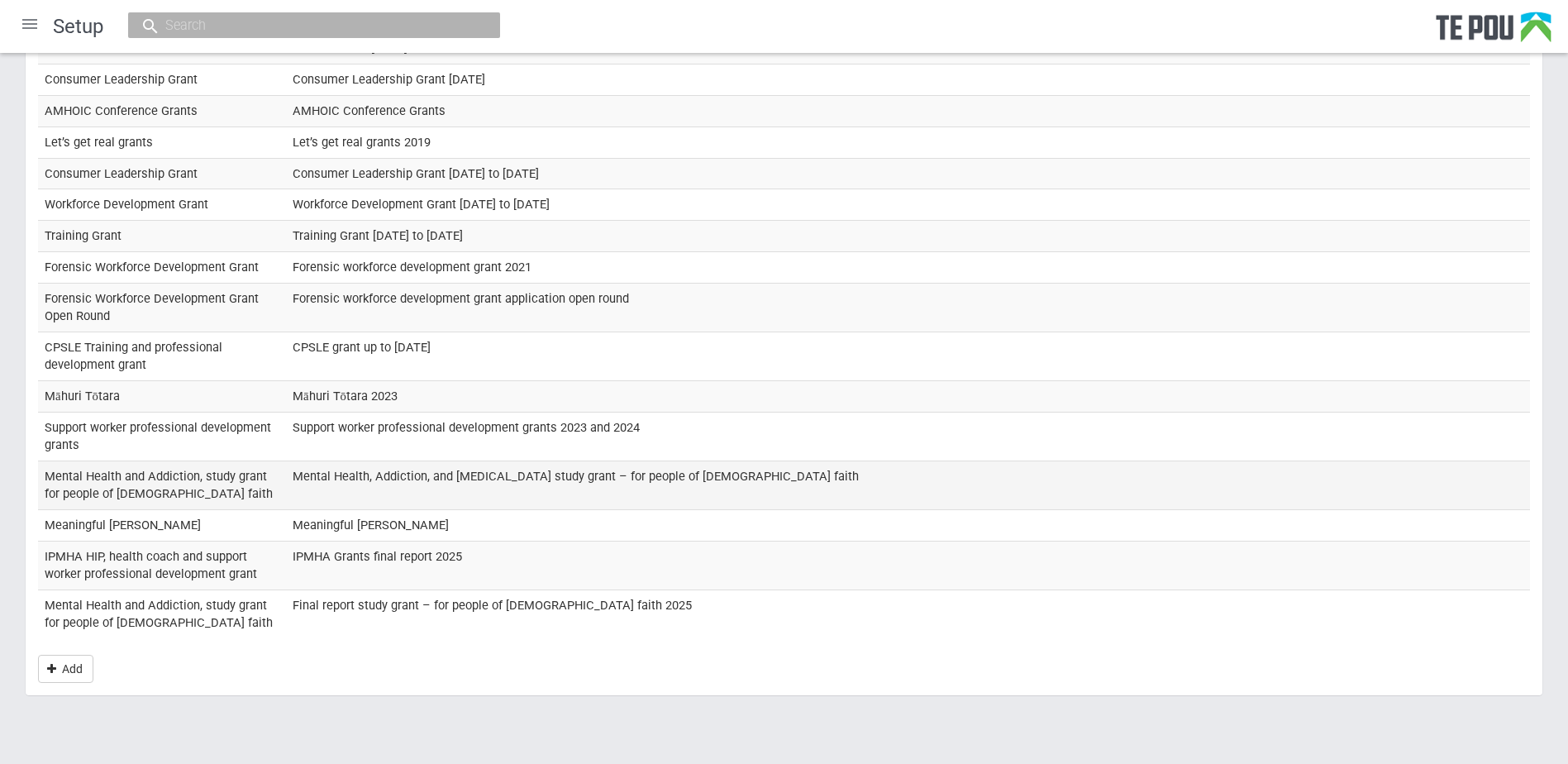
click at [189, 491] on td "Mental Health and Addiction, study grant for people of Muslim faith" at bounding box center [162, 485] width 249 height 49
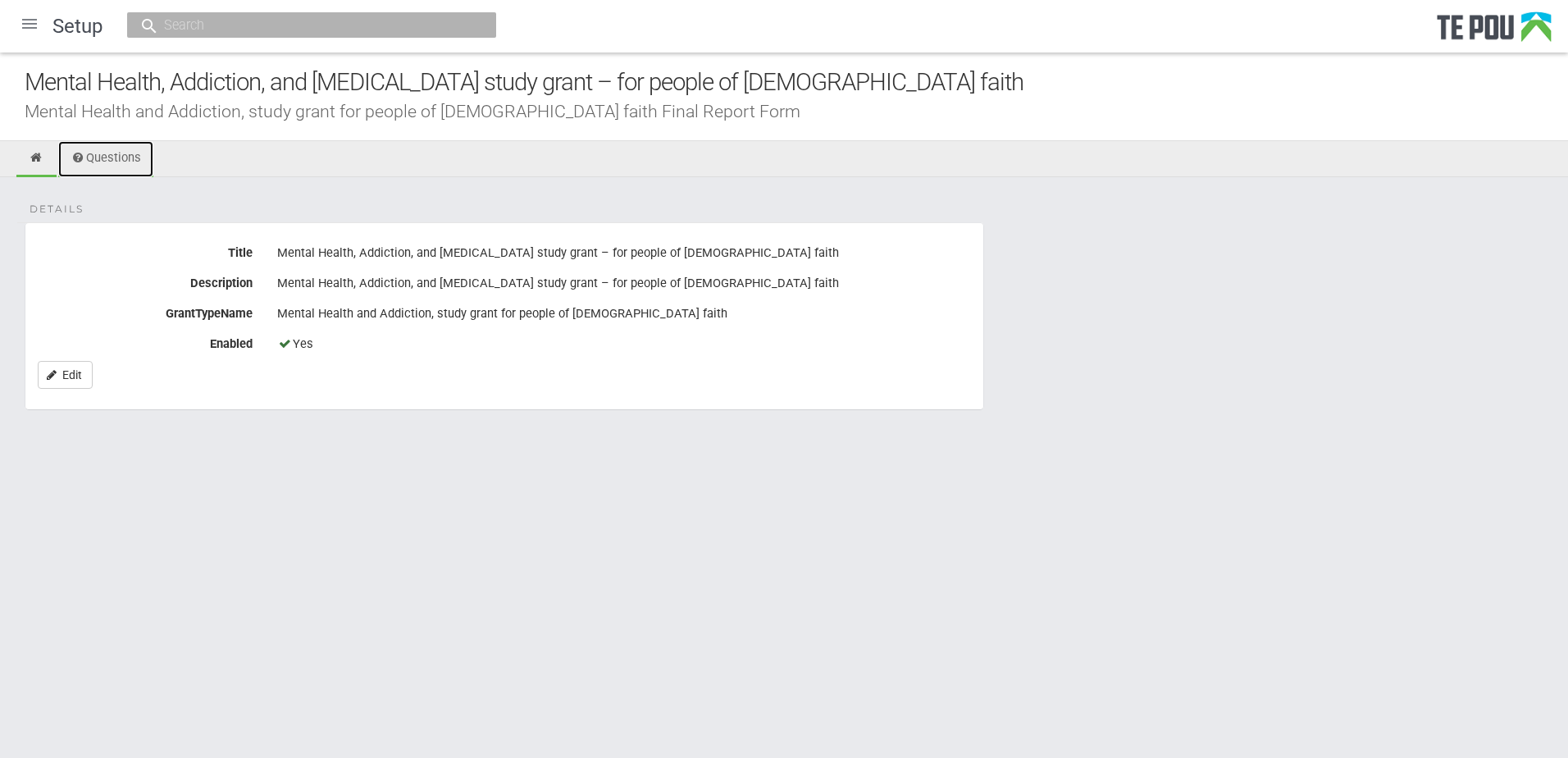
click at [127, 149] on link "Questions" at bounding box center [105, 159] width 95 height 36
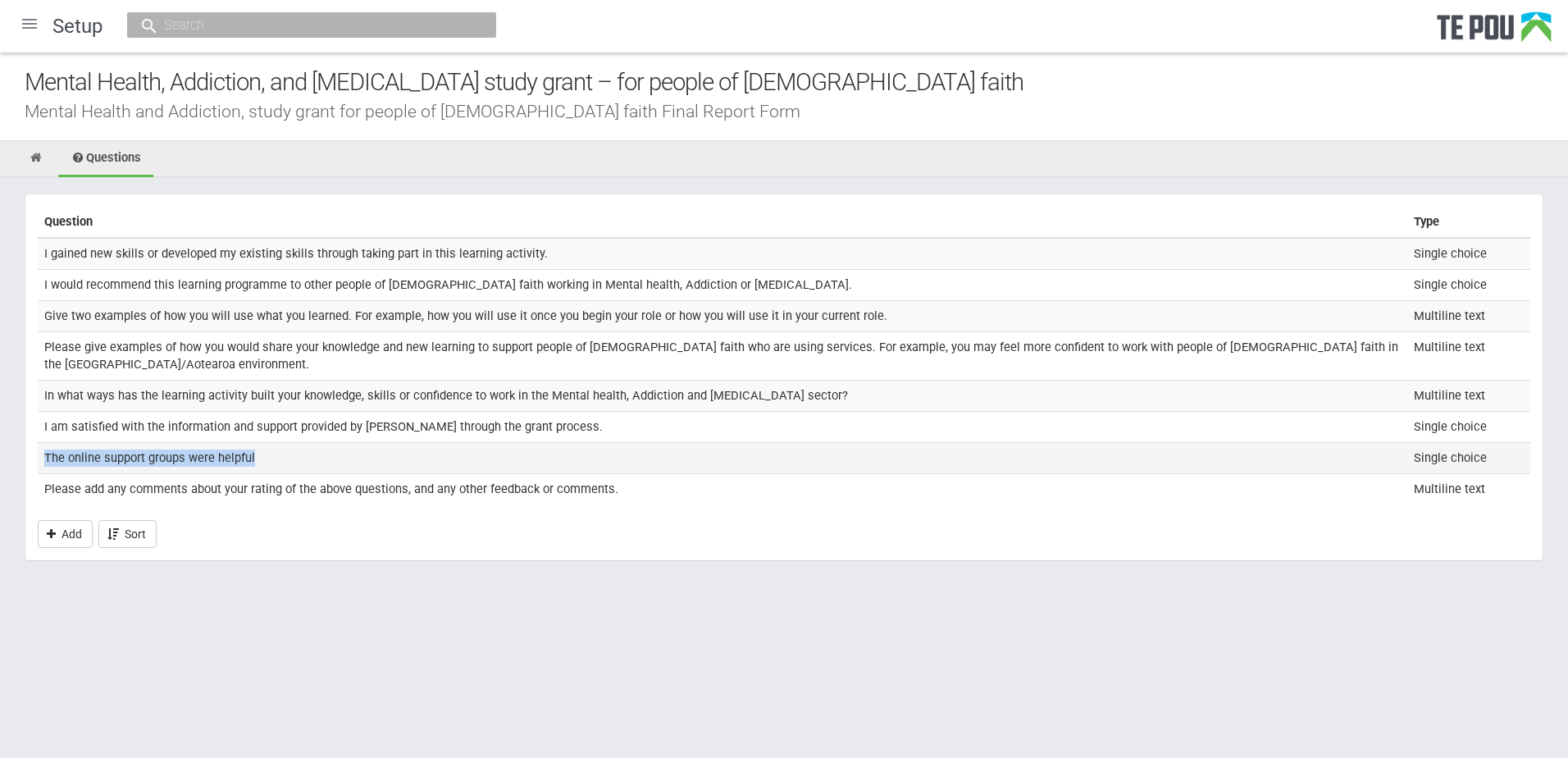
drag, startPoint x: 295, startPoint y: 459, endPoint x: 41, endPoint y: 463, distance: 254.0
click at [41, 463] on td "The online support groups were helpful" at bounding box center [722, 457] width 1370 height 31
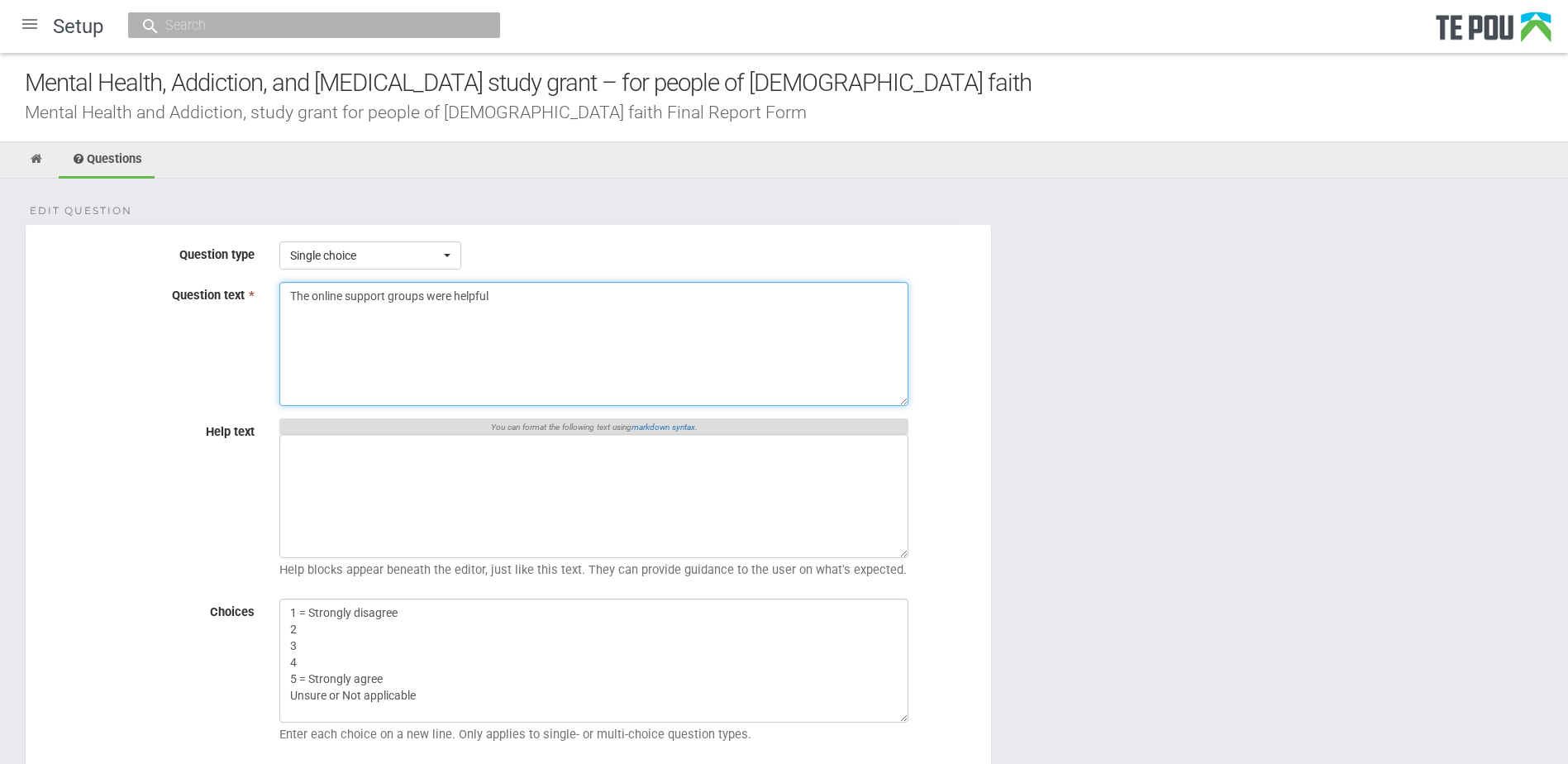
drag, startPoint x: 492, startPoint y: 297, endPoint x: 281, endPoint y: 297, distance: 211.0
click at [281, 297] on textarea "The online support groups were helpful" at bounding box center [594, 343] width 630 height 124
